Goal: Task Accomplishment & Management: Complete application form

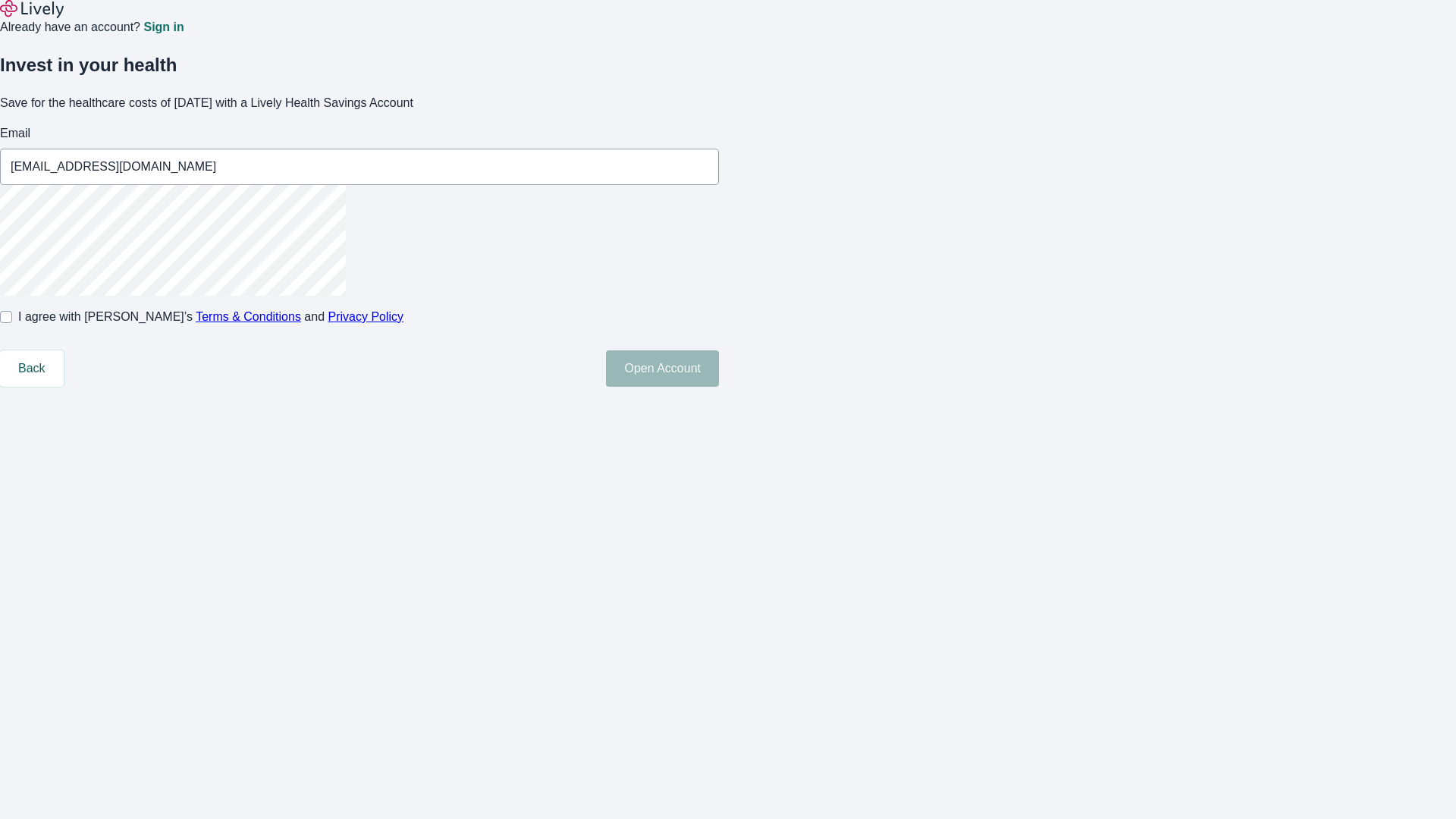
click at [12, 323] on input "I agree with Lively’s Terms & Conditions and Privacy Policy" at bounding box center [5, 316] width 12 height 12
checkbox input "true"
click at [719, 387] on button "Open Account" at bounding box center [662, 369] width 113 height 36
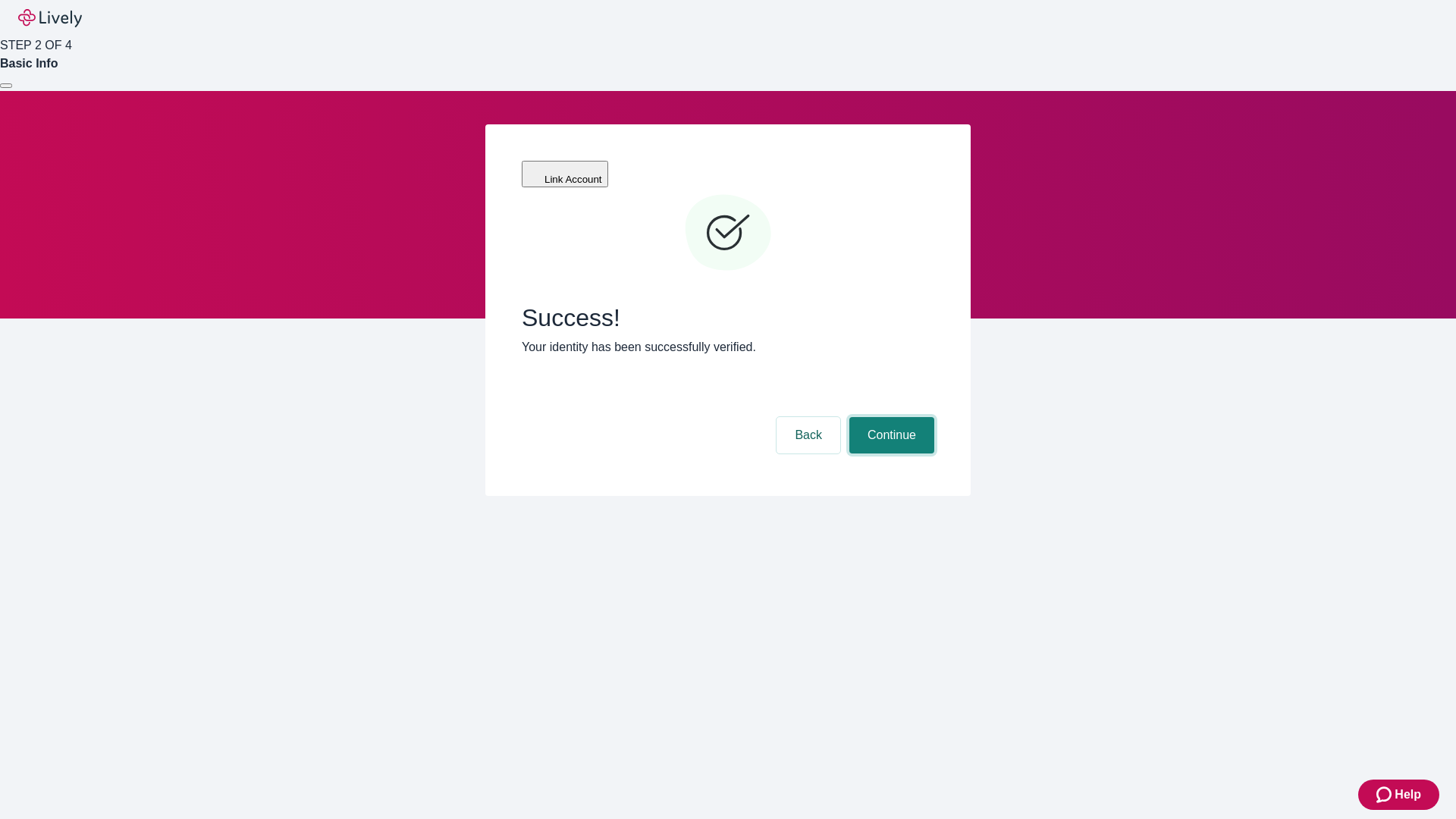
click at [889, 417] on button "Continue" at bounding box center [892, 435] width 85 height 36
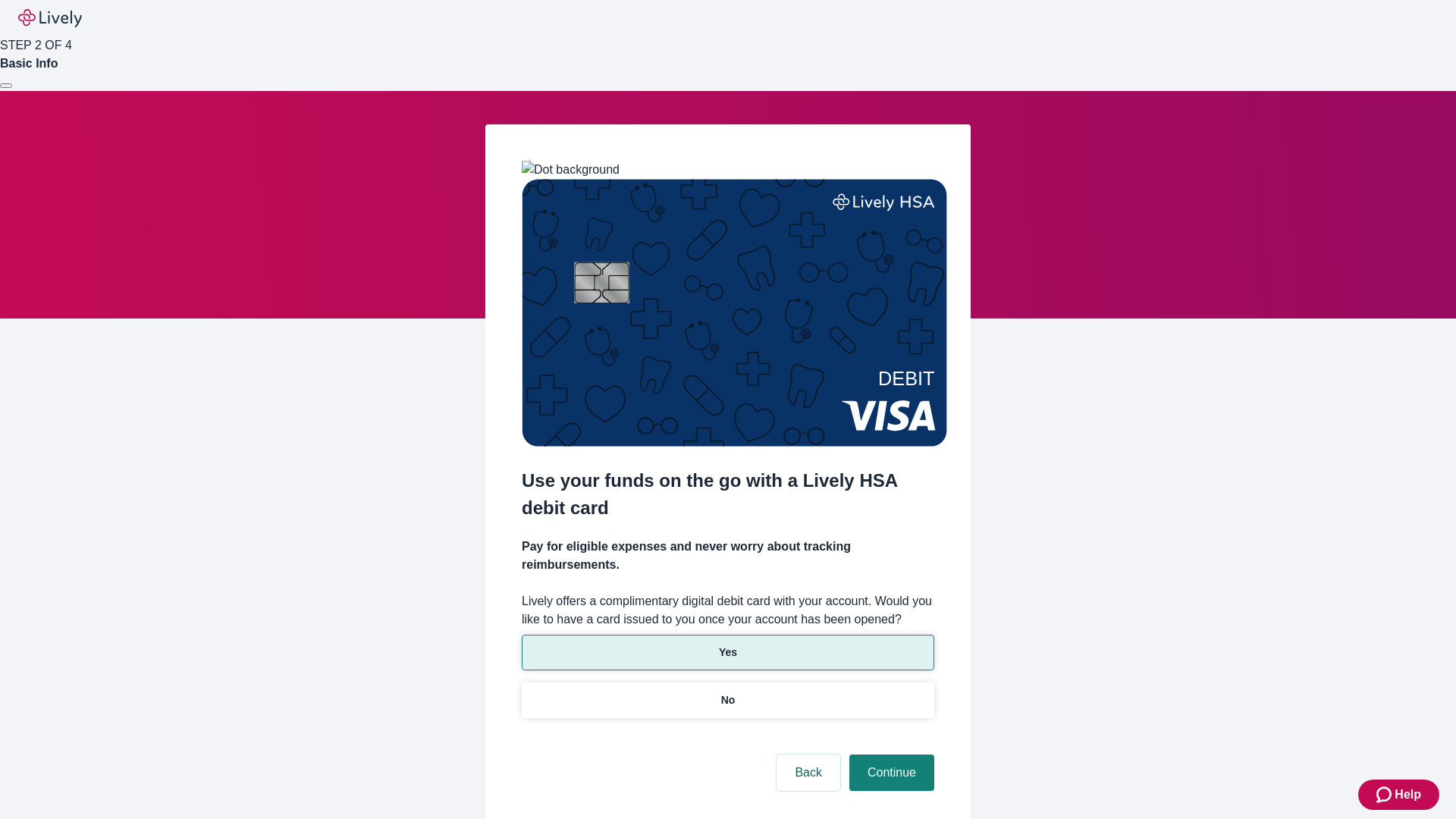
click at [727, 644] on p "Yes" at bounding box center [727, 652] width 18 height 16
click at [889, 755] on button "Continue" at bounding box center [892, 773] width 85 height 36
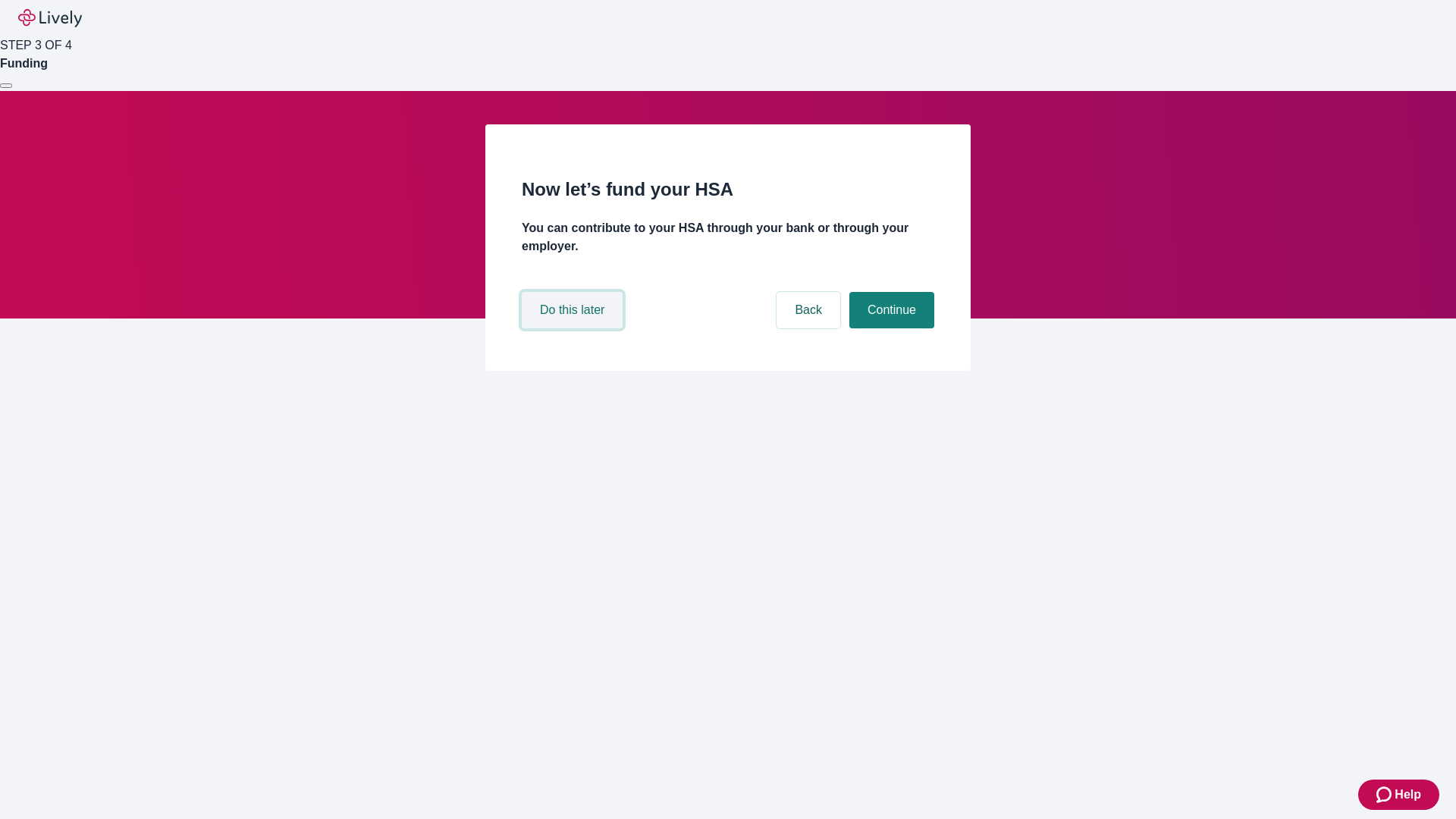
click at [574, 328] on button "Do this later" at bounding box center [571, 310] width 101 height 36
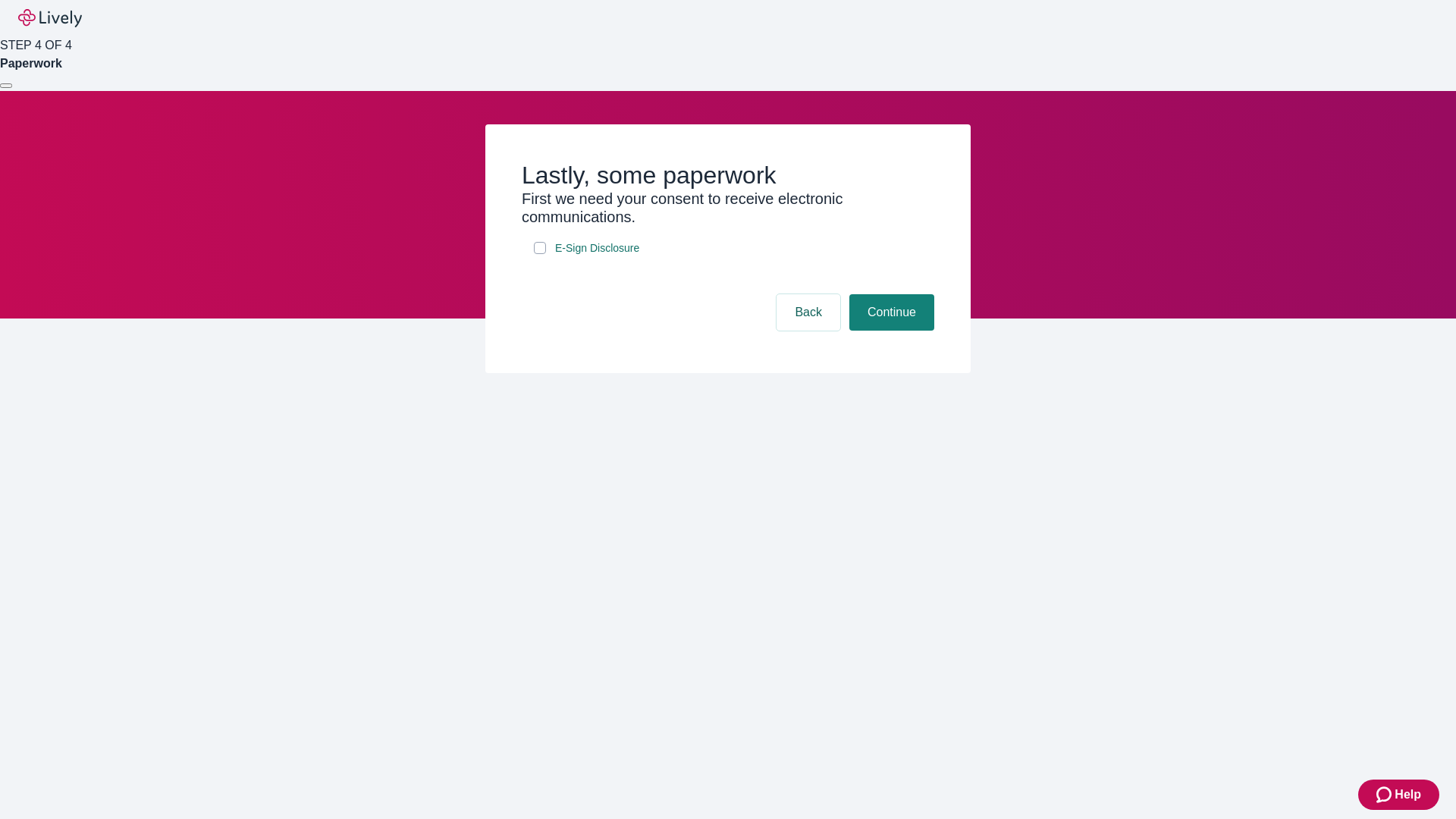
click at [540, 254] on input "E-Sign Disclosure" at bounding box center [539, 247] width 12 height 12
checkbox input "true"
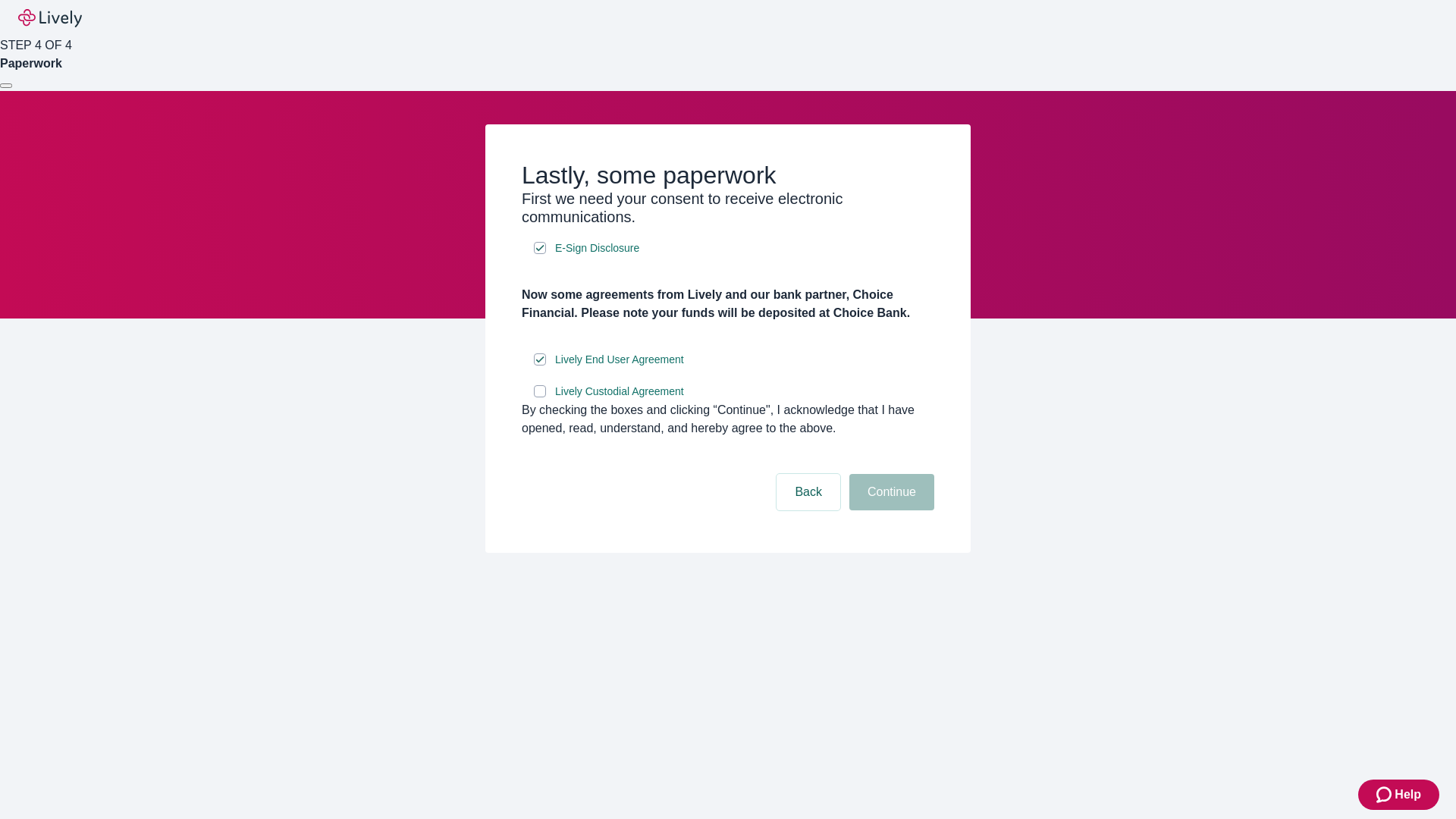
click at [540, 398] on input "Lively Custodial Agreement" at bounding box center [539, 391] width 12 height 12
checkbox input "true"
click at [889, 511] on button "Continue" at bounding box center [892, 492] width 85 height 36
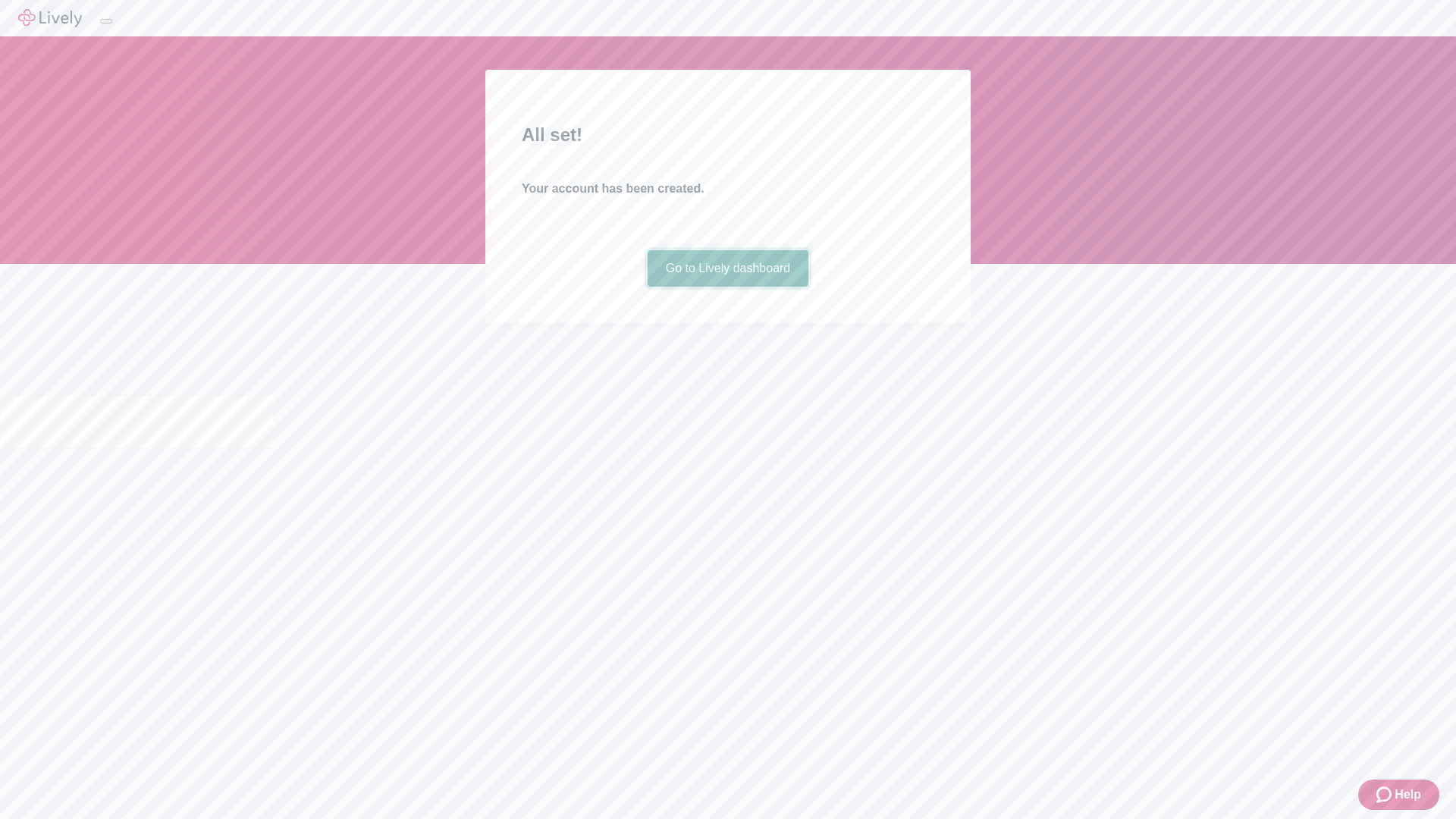
click at [727, 287] on link "Go to Lively dashboard" at bounding box center [728, 269] width 161 height 36
